Goal: Transaction & Acquisition: Book appointment/travel/reservation

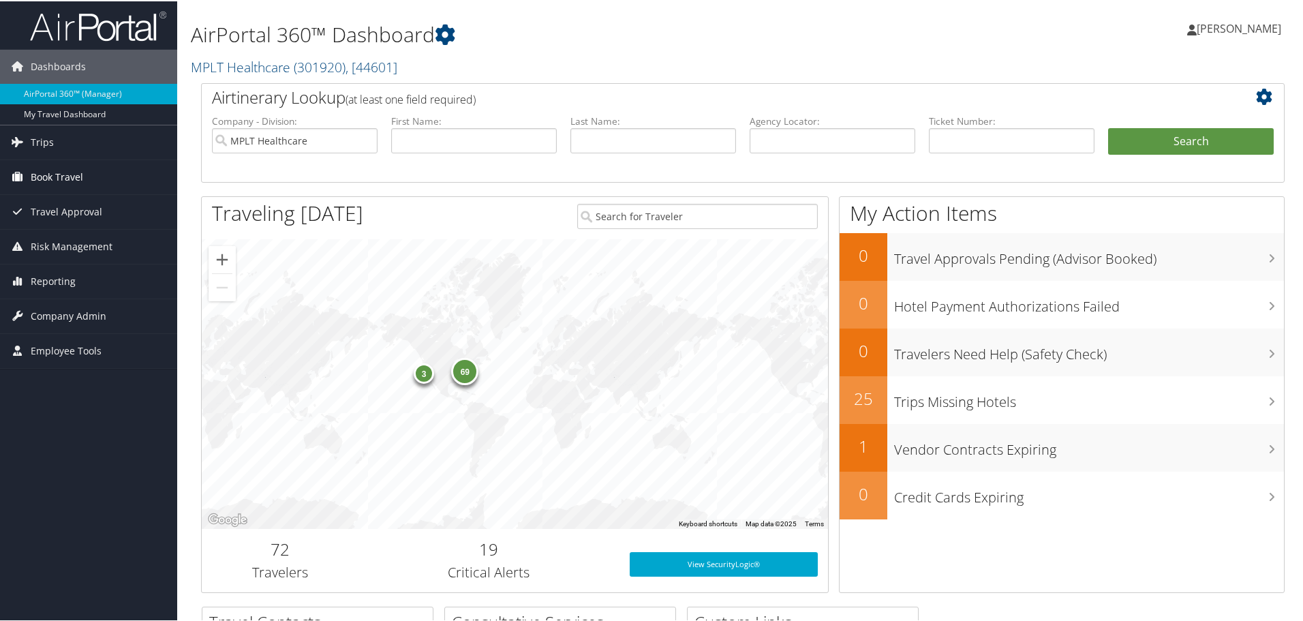
click at [82, 175] on span "Book Travel" at bounding box center [57, 176] width 52 height 34
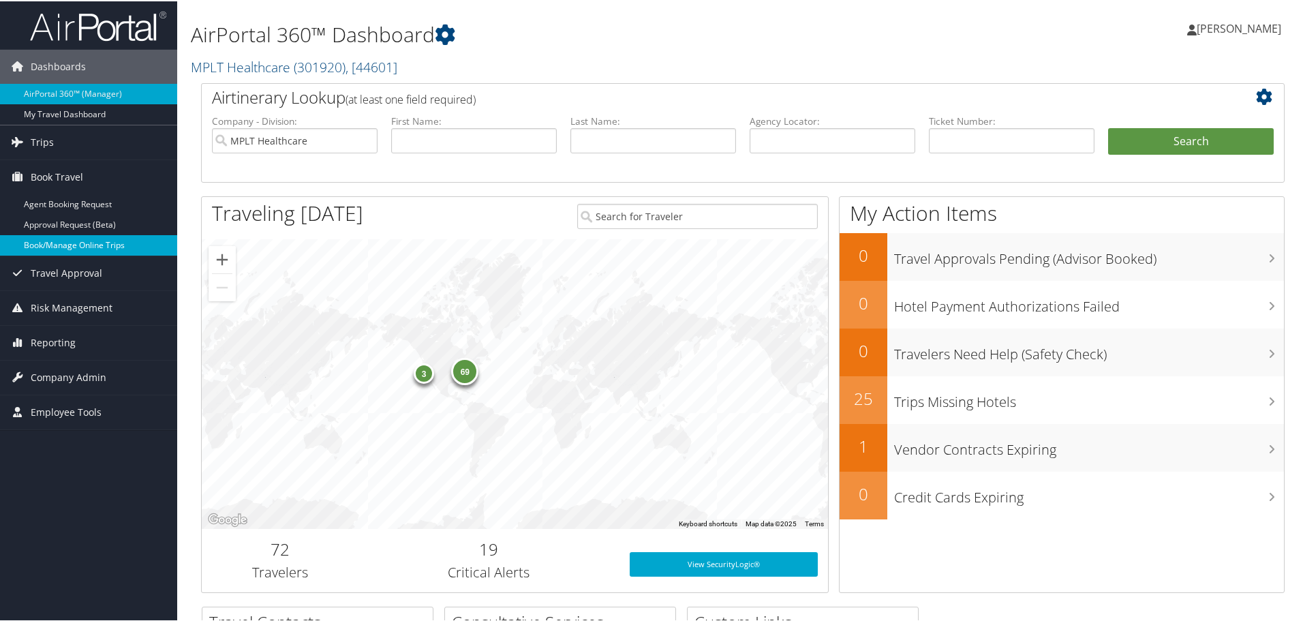
click at [99, 245] on link "Book/Manage Online Trips" at bounding box center [88, 244] width 177 height 20
